Goal: Information Seeking & Learning: Learn about a topic

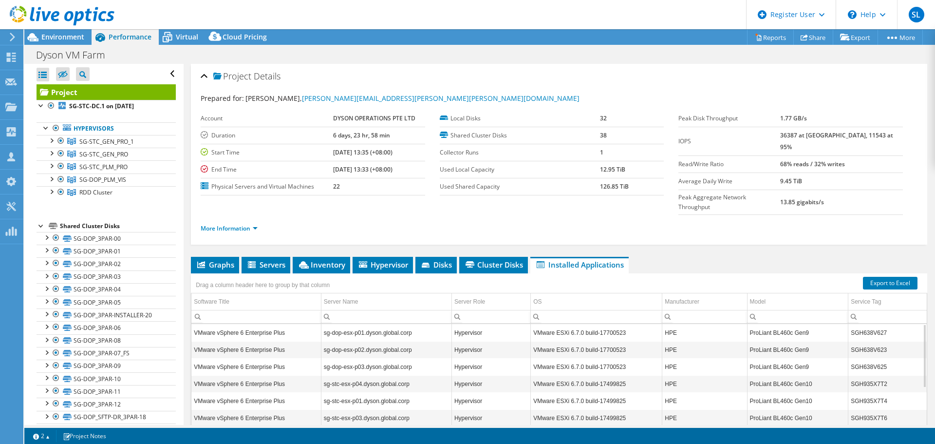
select select "[GEOGRAPHIC_DATA]"
select select "USD"
click at [80, 37] on span "Environment" at bounding box center [62, 36] width 43 height 9
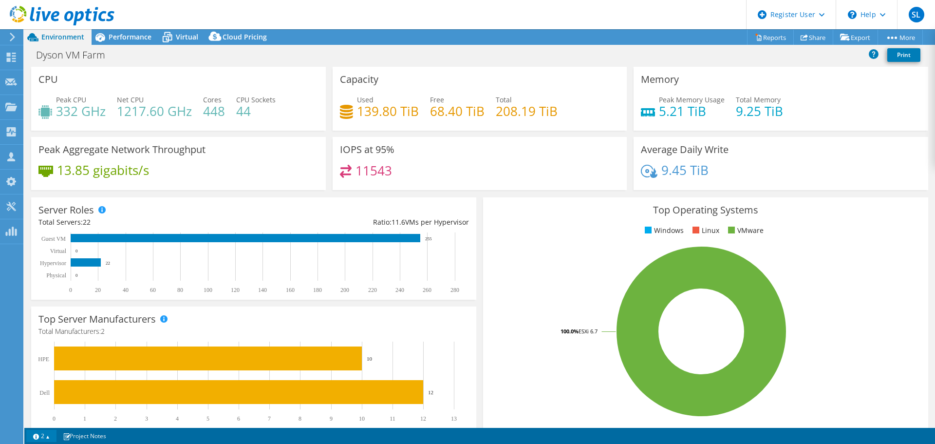
click at [41, 432] on link "2" at bounding box center [41, 436] width 30 height 12
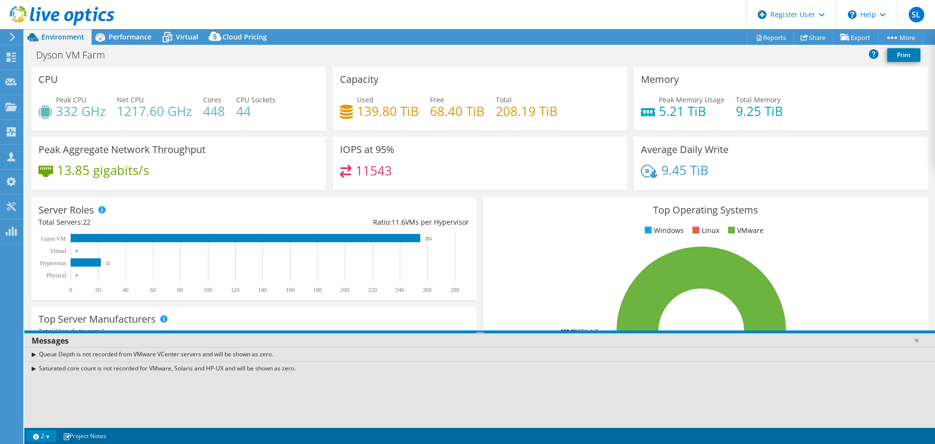
click at [50, 431] on link "2" at bounding box center [41, 436] width 30 height 12
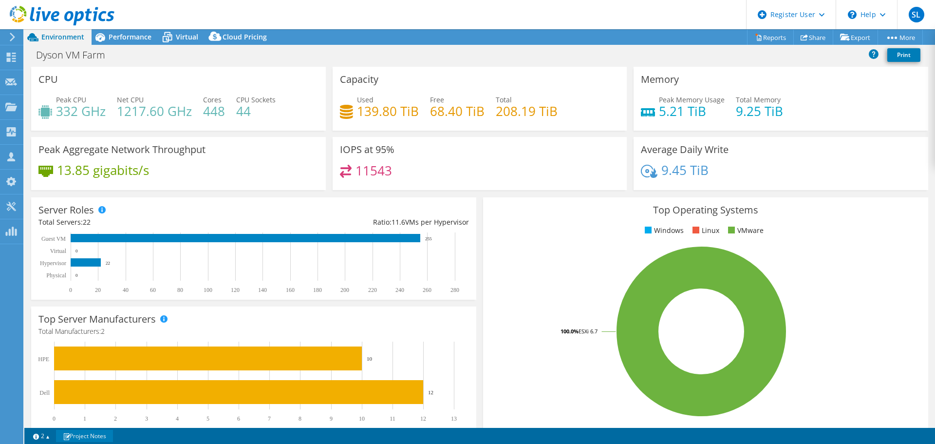
click at [96, 433] on link "Project Notes" at bounding box center [84, 436] width 57 height 12
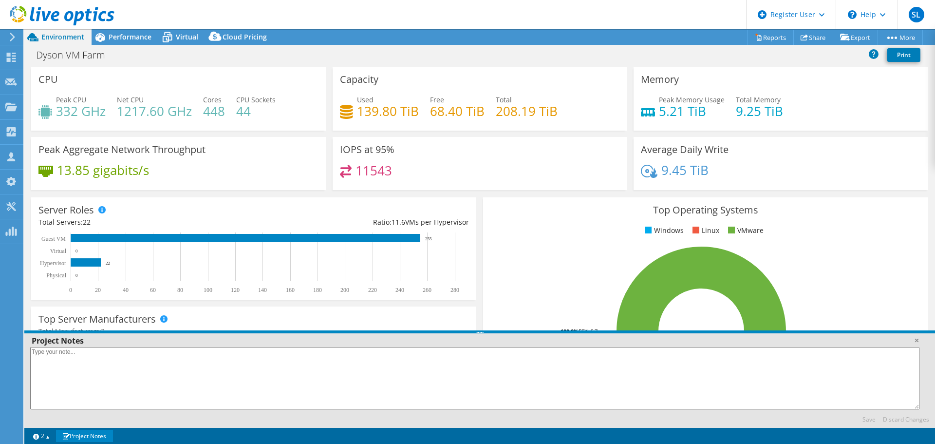
click at [102, 430] on link "Project Notes" at bounding box center [84, 436] width 57 height 12
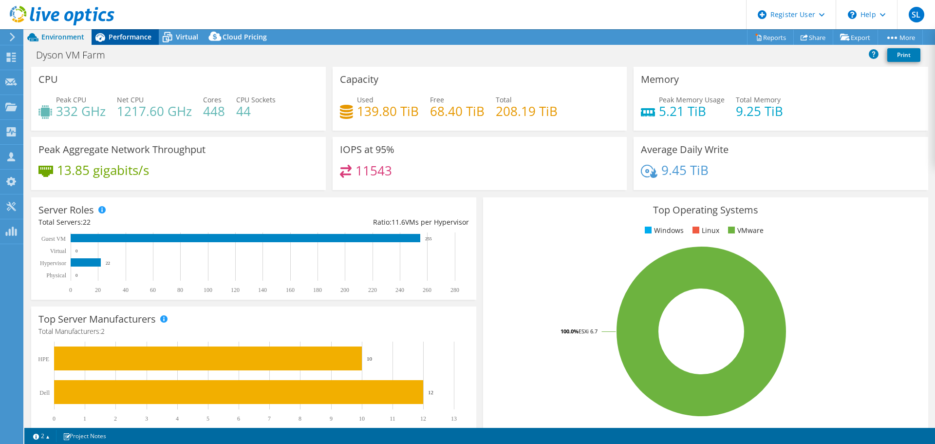
click at [123, 32] on div "Performance" at bounding box center [125, 37] width 67 height 16
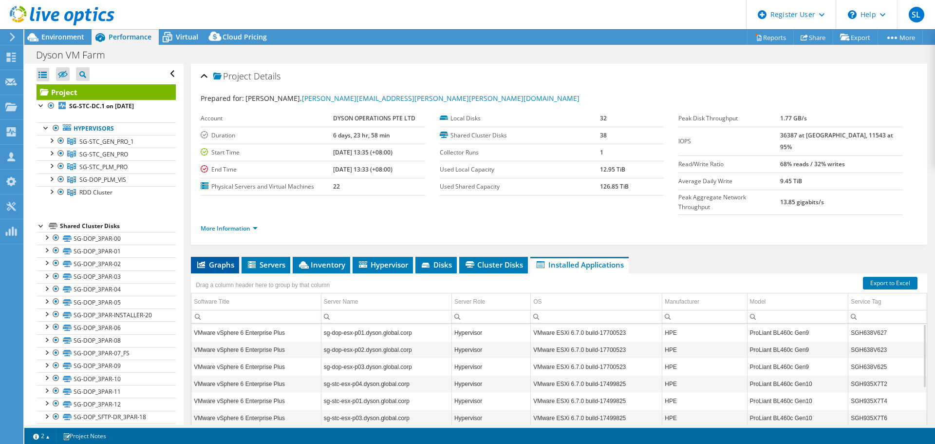
click at [237, 257] on li "Graphs" at bounding box center [215, 265] width 48 height 17
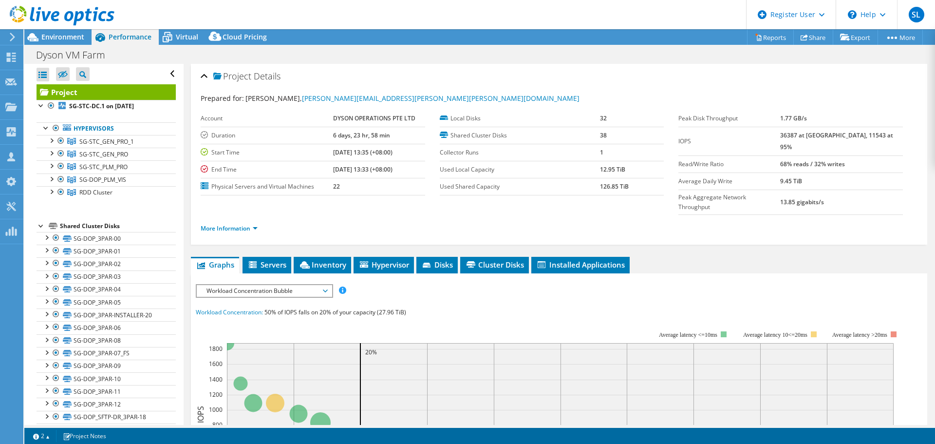
click at [277, 285] on span "Workload Concentration Bubble" at bounding box center [264, 291] width 125 height 12
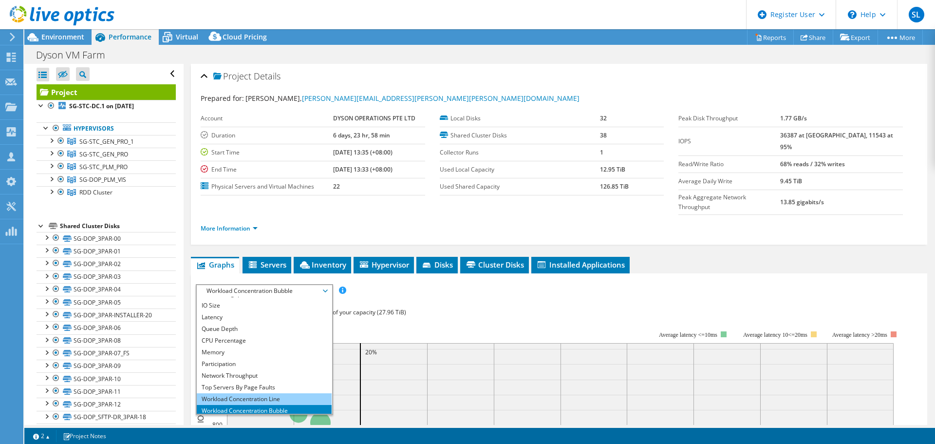
scroll to position [35, 0]
click at [253, 402] on li "All" at bounding box center [264, 408] width 135 height 12
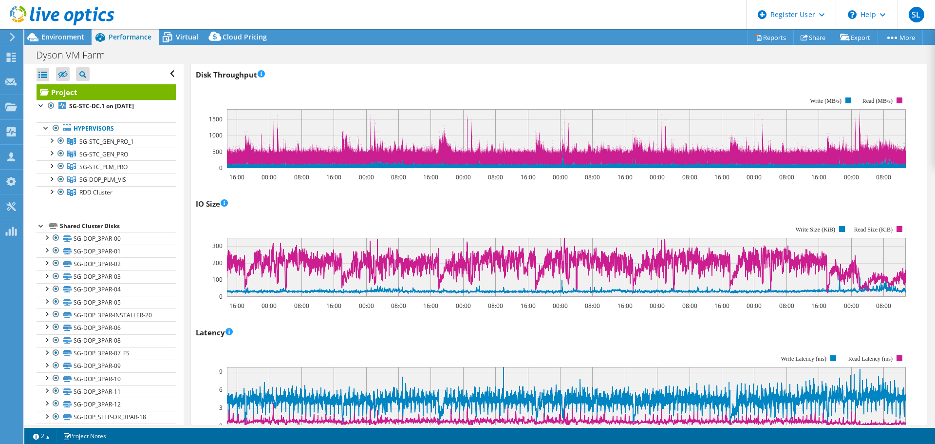
scroll to position [0, 0]
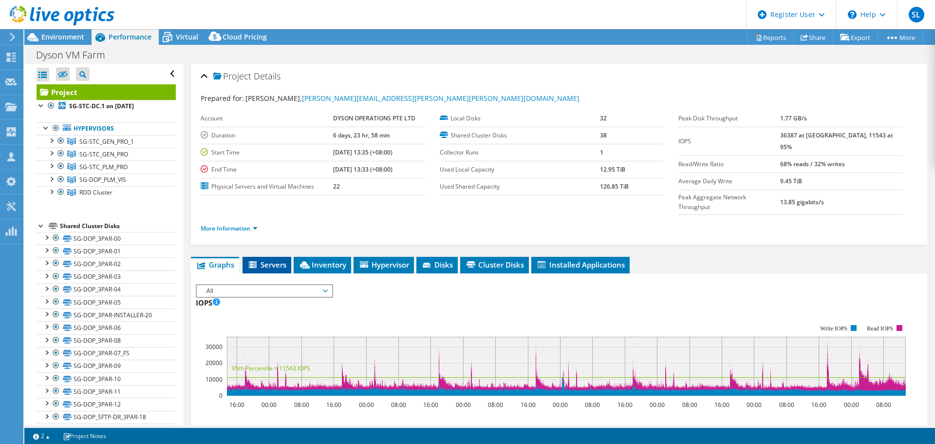
click at [267, 260] on span "Servers" at bounding box center [266, 265] width 39 height 10
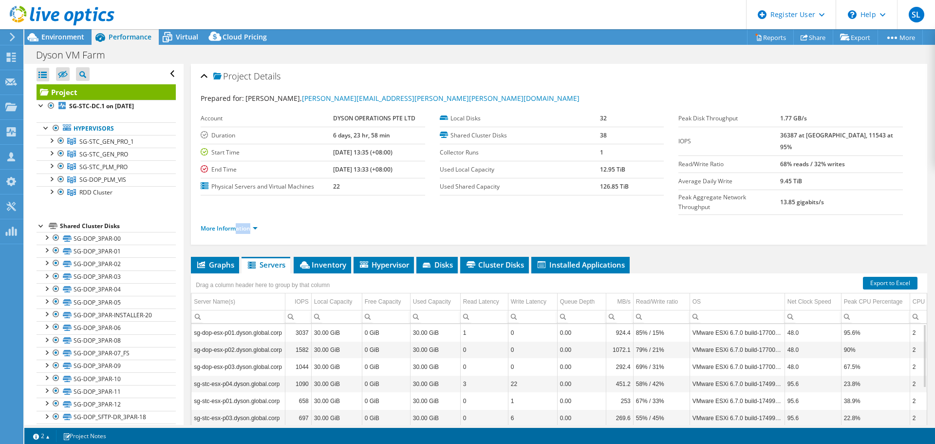
click at [238, 215] on div "More Information" at bounding box center [559, 228] width 717 height 27
click at [240, 224] on link "More Information" at bounding box center [229, 228] width 57 height 8
click at [325, 221] on ul "More Information" at bounding box center [559, 227] width 717 height 13
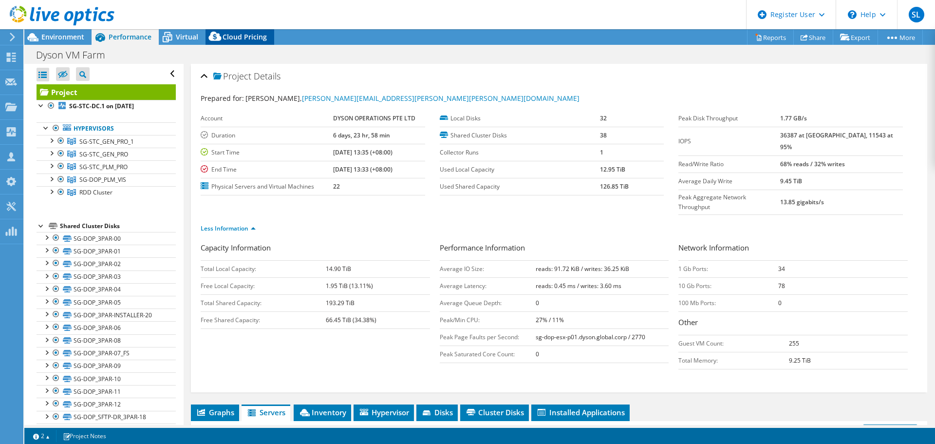
click at [214, 41] on icon at bounding box center [215, 38] width 19 height 19
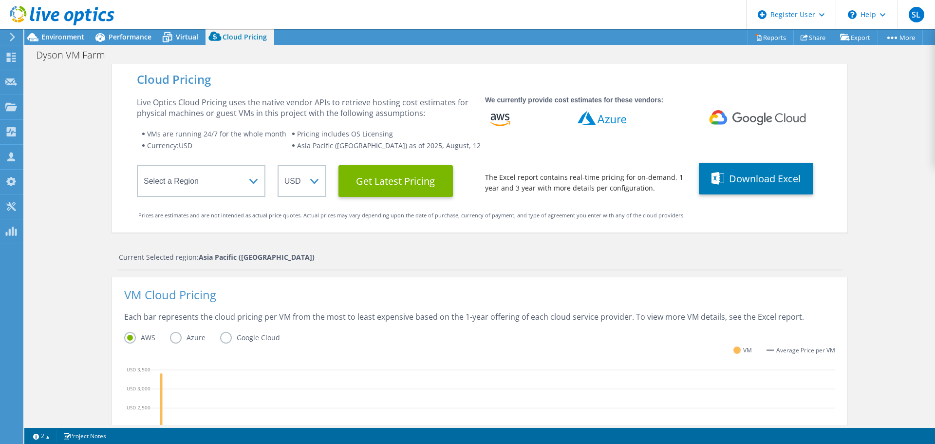
scroll to position [49, 0]
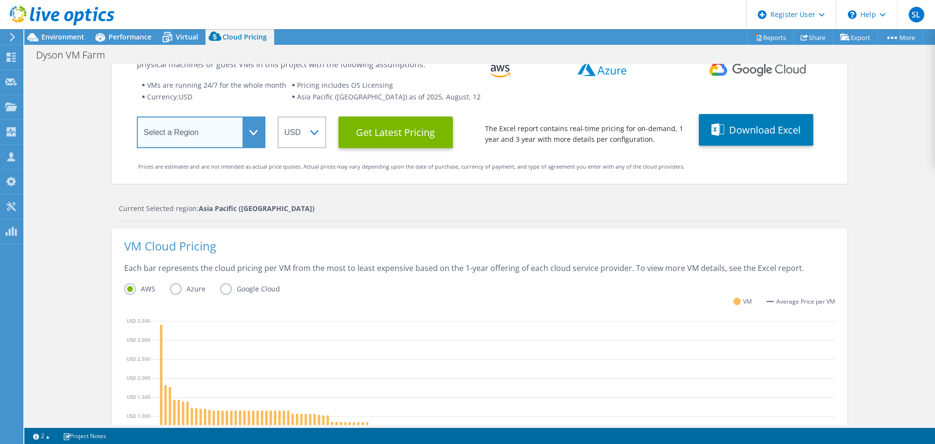
click at [201, 138] on select "Select a Region Asia Pacific (Hong Kong) Asia Pacific (Mumbai) Asia Pacific (Se…" at bounding box center [201, 132] width 129 height 32
select select "[GEOGRAPHIC_DATA]"
click at [137, 116] on select "Select a Region Asia Pacific (Hong Kong) Asia Pacific (Mumbai) Asia Pacific (Se…" at bounding box center [201, 132] width 129 height 32
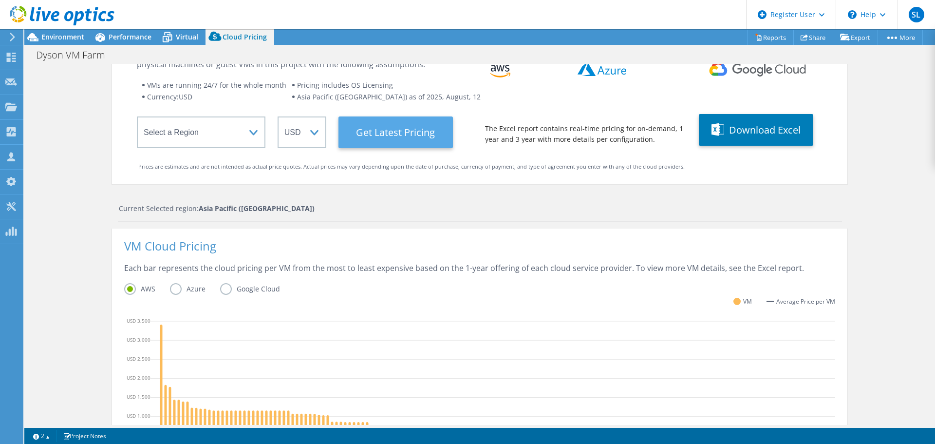
click at [375, 133] on Latest "Get Latest Pricing" at bounding box center [396, 132] width 114 height 32
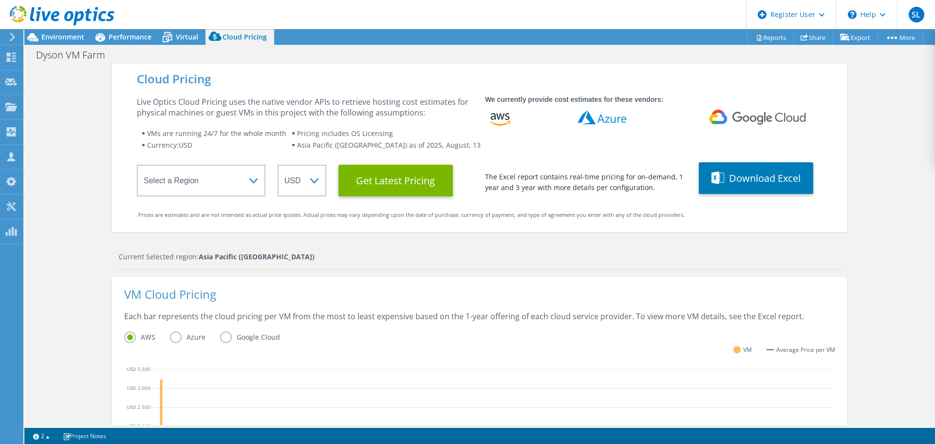
scroll to position [0, 0]
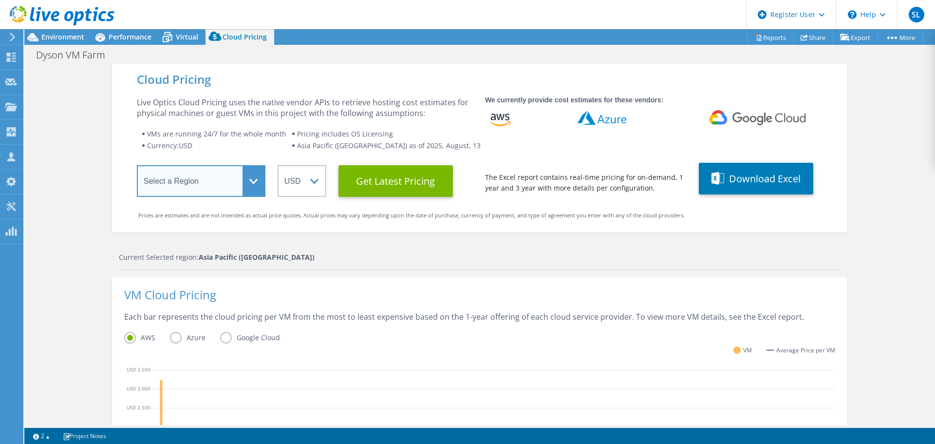
click at [160, 186] on select "Select a Region Asia Pacific (Hong Kong) Asia Pacific (Mumbai) Asia Pacific (Se…" at bounding box center [201, 181] width 129 height 32
click at [351, 245] on div "Cloud Pricing Live Optics Cloud Pricing uses the native vendor APIs to retrieve…" at bounding box center [480, 389] width 736 height 650
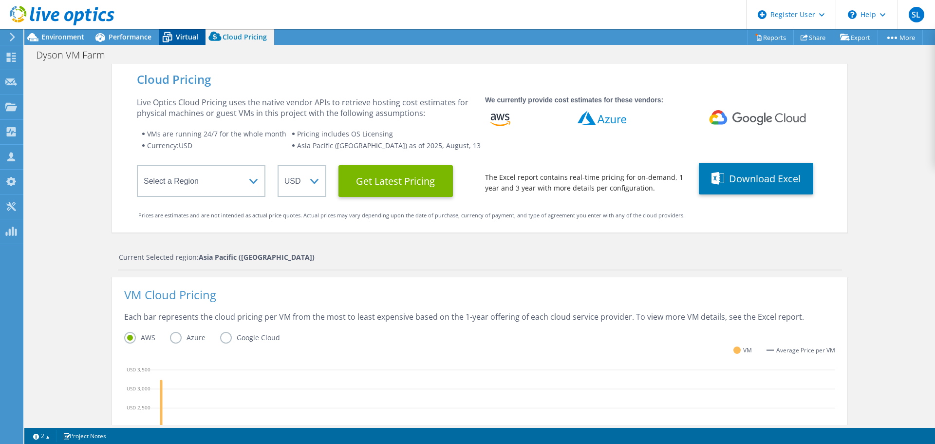
click at [184, 38] on span "Virtual" at bounding box center [187, 36] width 22 height 9
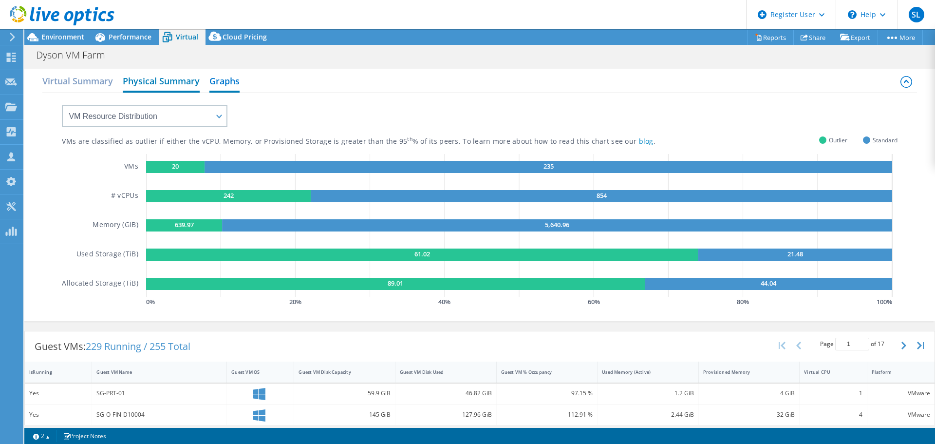
click at [172, 91] on h2 "Physical Summary" at bounding box center [161, 81] width 77 height 21
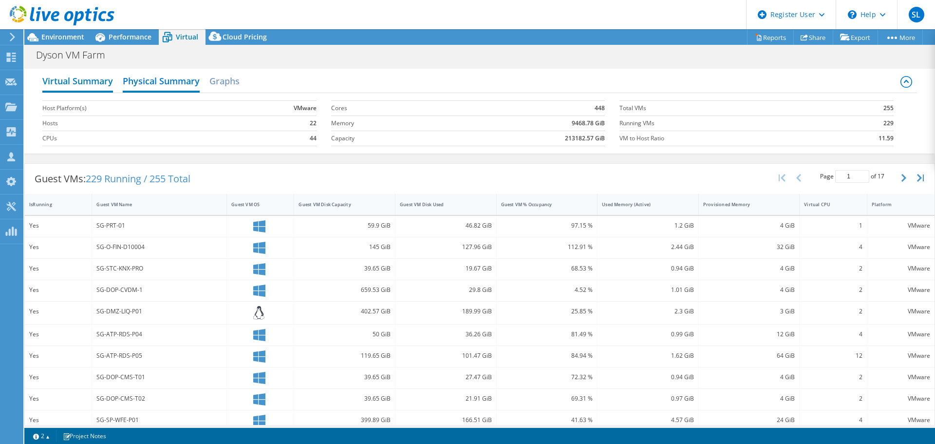
click at [97, 85] on h2 "Virtual Summary" at bounding box center [77, 81] width 71 height 21
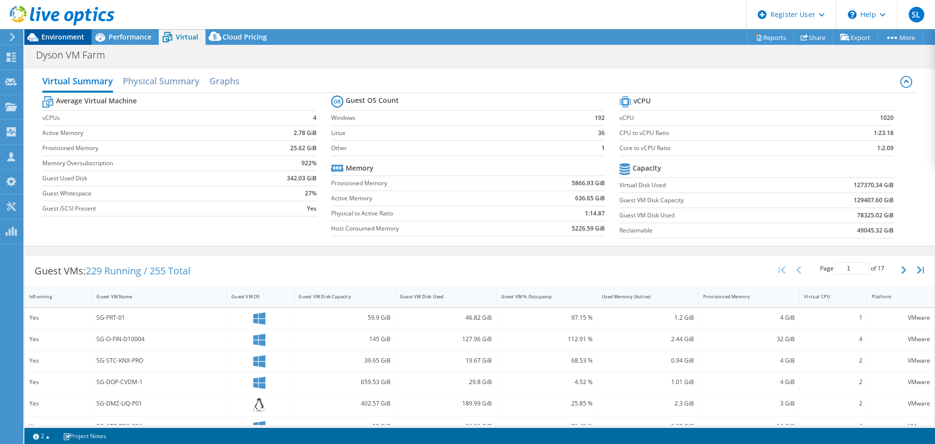
click at [60, 36] on span "Environment" at bounding box center [62, 36] width 43 height 9
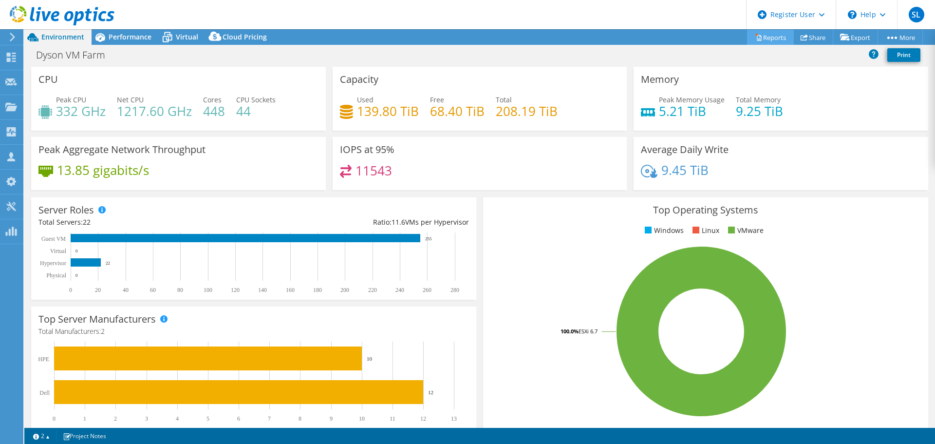
click at [780, 38] on link "Reports" at bounding box center [770, 37] width 47 height 15
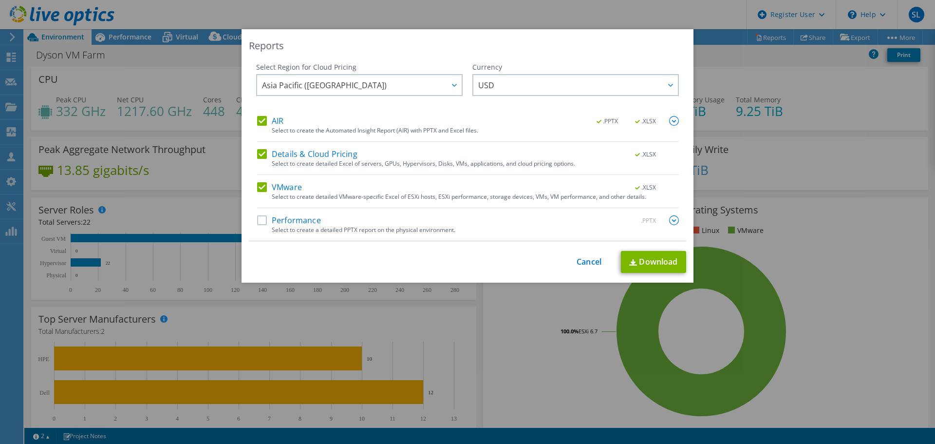
click at [589, 267] on div "This process may take a while, please wait... Cancel Download" at bounding box center [467, 262] width 437 height 22
click at [587, 263] on link "Cancel" at bounding box center [589, 261] width 25 height 9
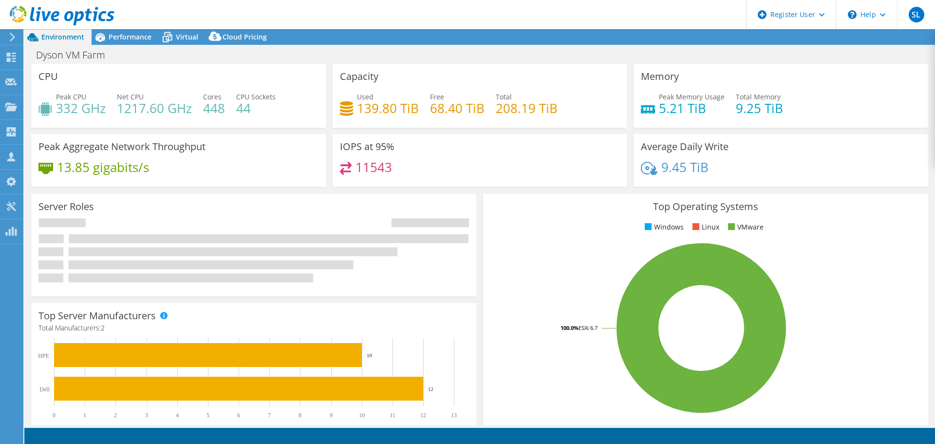
select select "[GEOGRAPHIC_DATA]"
select select "USD"
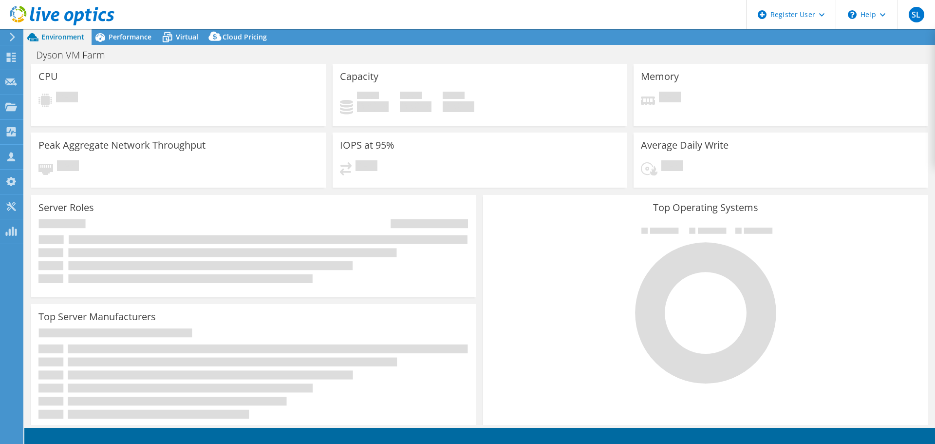
select select "[GEOGRAPHIC_DATA]"
select select "USD"
